Goal: Find specific page/section: Find specific page/section

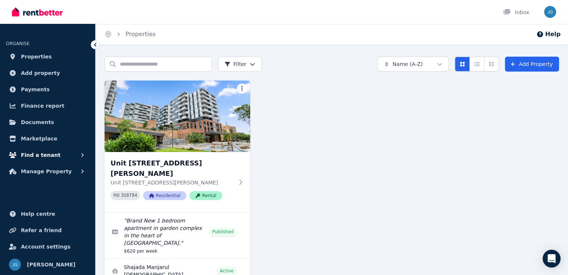
click at [41, 156] on span "Find a tenant" at bounding box center [41, 155] width 40 height 9
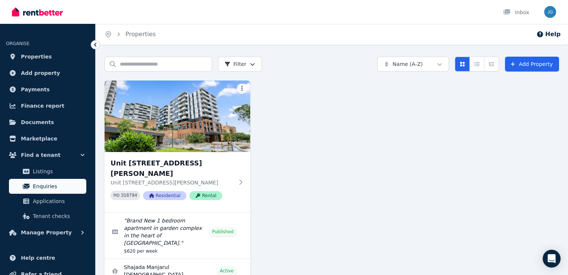
click at [43, 186] on span "Enquiries" at bounding box center [58, 186] width 50 height 9
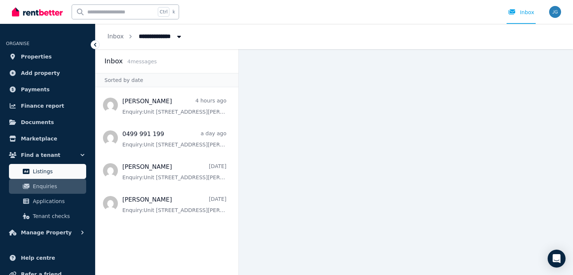
click at [52, 164] on link "Listings" at bounding box center [47, 171] width 77 height 15
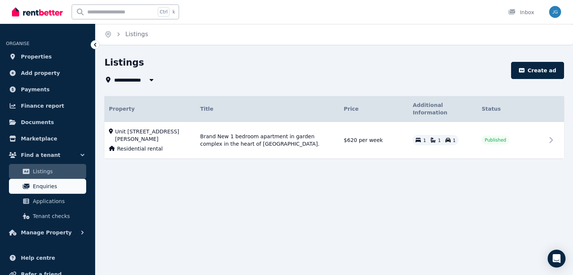
click at [53, 179] on link "Enquiries" at bounding box center [47, 186] width 77 height 15
